Goal: Information Seeking & Learning: Learn about a topic

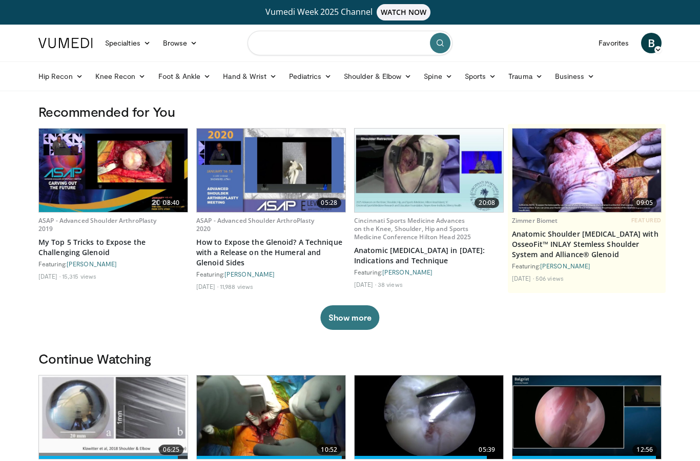
click at [340, 45] on input "Search topics, interventions" at bounding box center [350, 43] width 205 height 25
type input "**********"
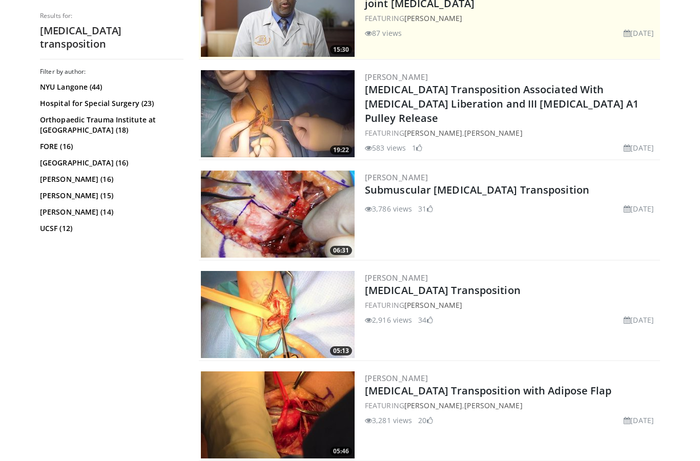
scroll to position [261, 0]
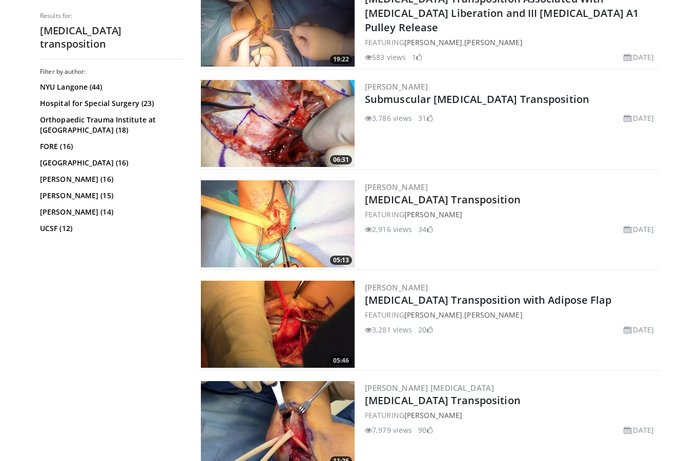
click at [263, 224] on img at bounding box center [278, 223] width 154 height 87
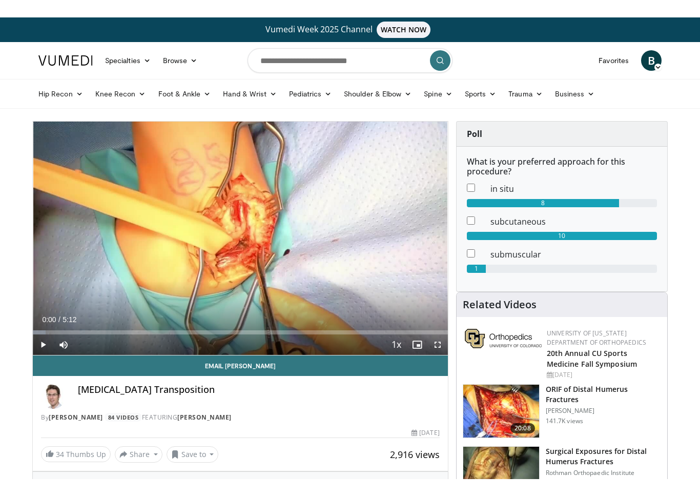
scroll to position [12, 0]
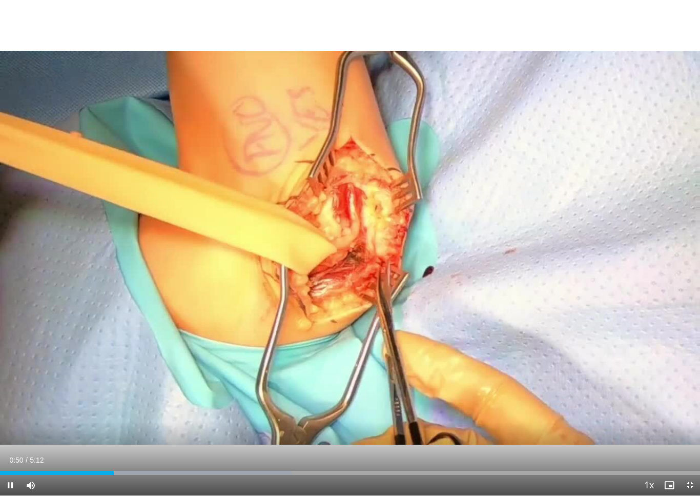
click at [348, 245] on icon "Video Player" at bounding box center [350, 247] width 29 height 29
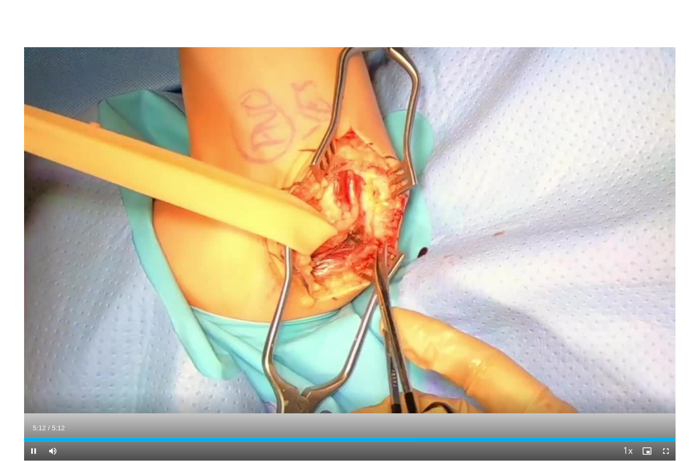
scroll to position [0, 0]
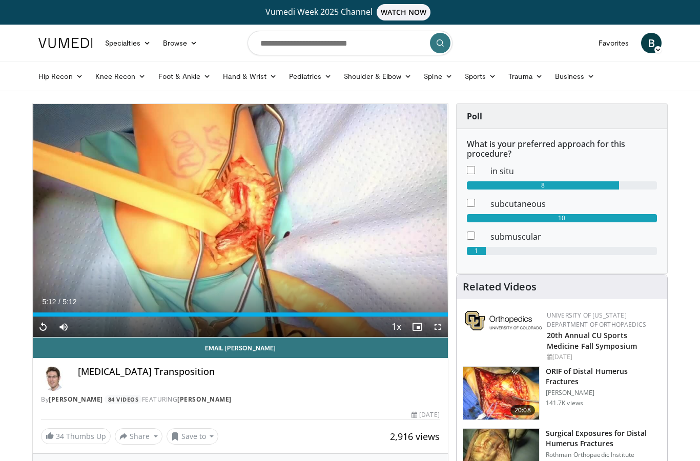
click at [67, 397] on link "[PERSON_NAME]" at bounding box center [76, 399] width 54 height 9
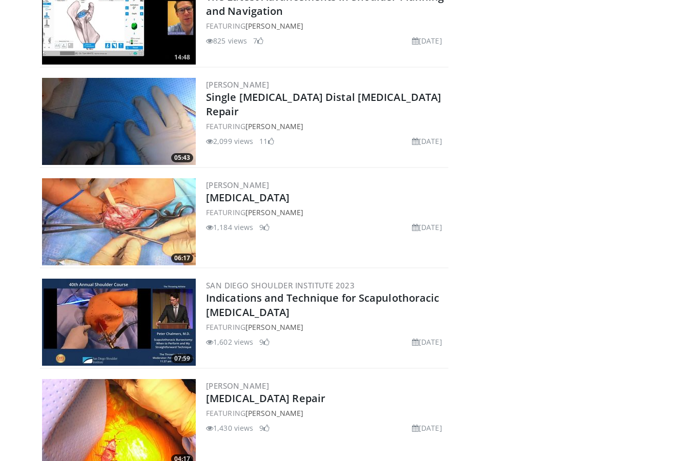
scroll to position [2796, 0]
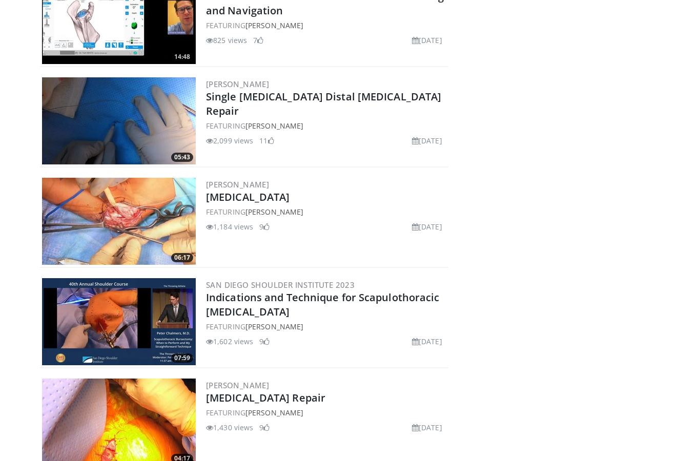
click at [105, 222] on img at bounding box center [119, 221] width 154 height 87
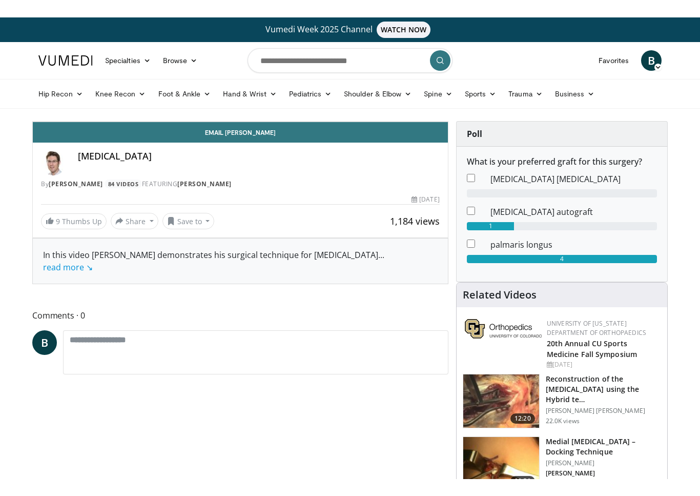
scroll to position [12, 0]
